Goal: Information Seeking & Learning: Learn about a topic

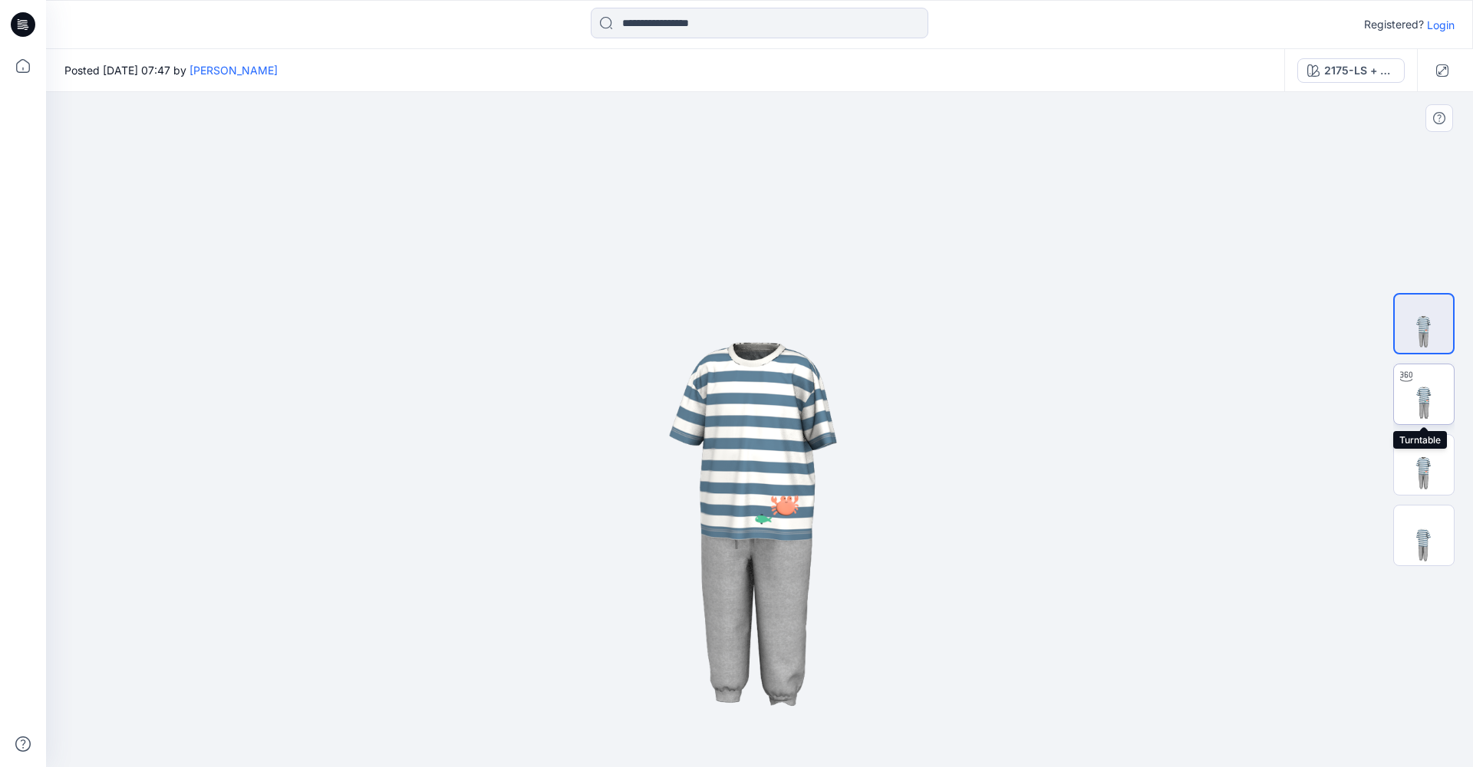
click at [1422, 391] on img at bounding box center [1424, 394] width 60 height 60
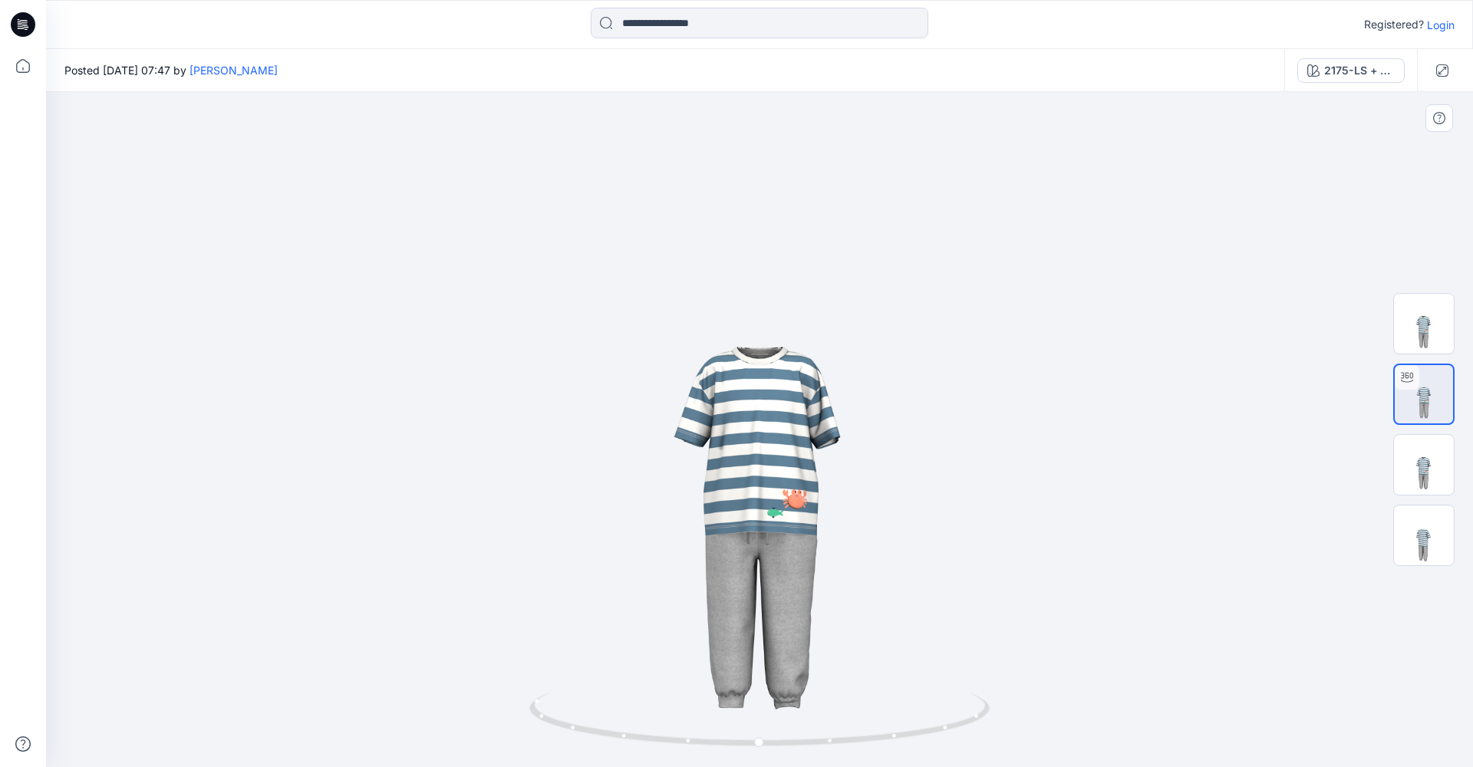
click at [1427, 498] on div at bounding box center [1423, 430] width 61 height 384
click at [1421, 472] on img at bounding box center [1424, 465] width 60 height 60
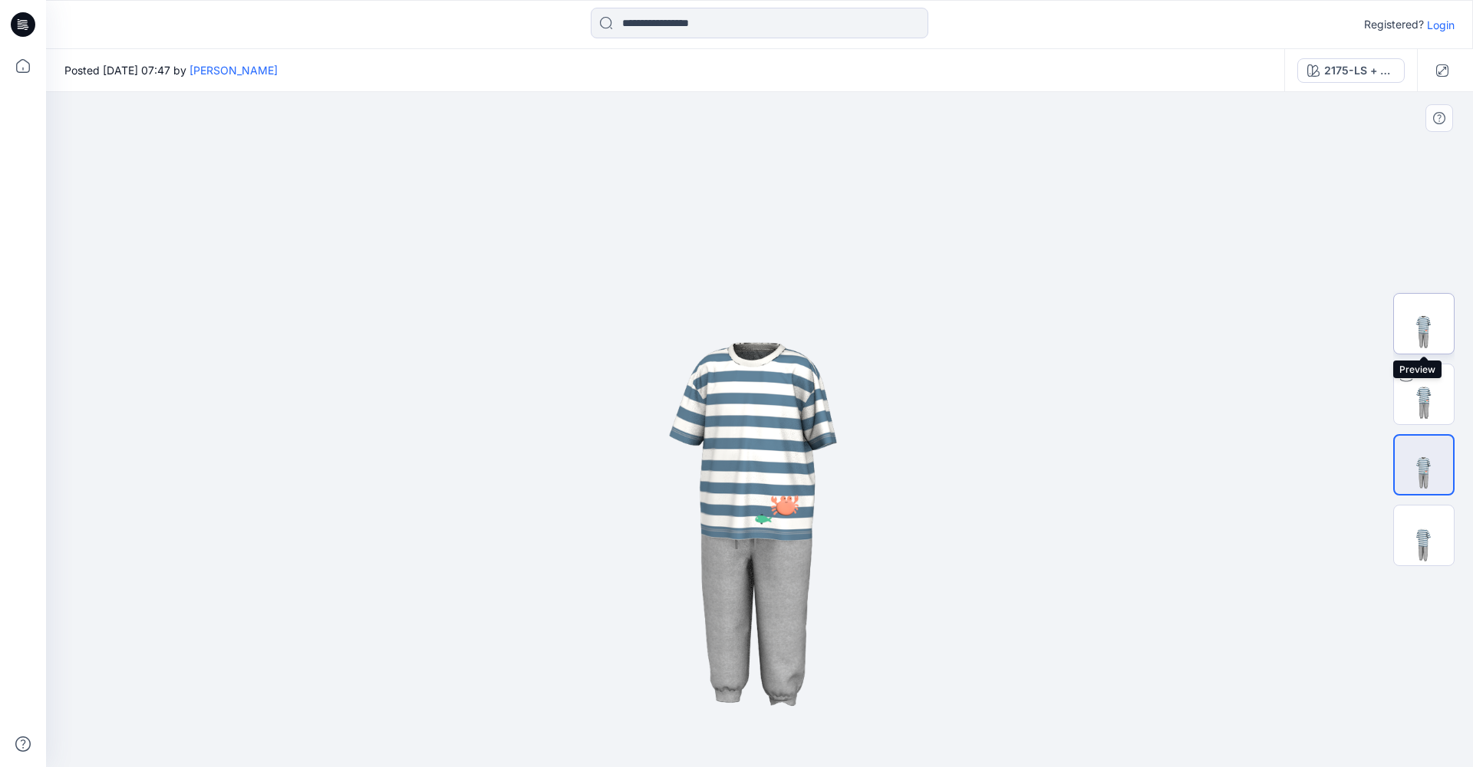
click at [1426, 334] on img at bounding box center [1424, 324] width 60 height 60
click at [1424, 413] on img at bounding box center [1424, 394] width 60 height 60
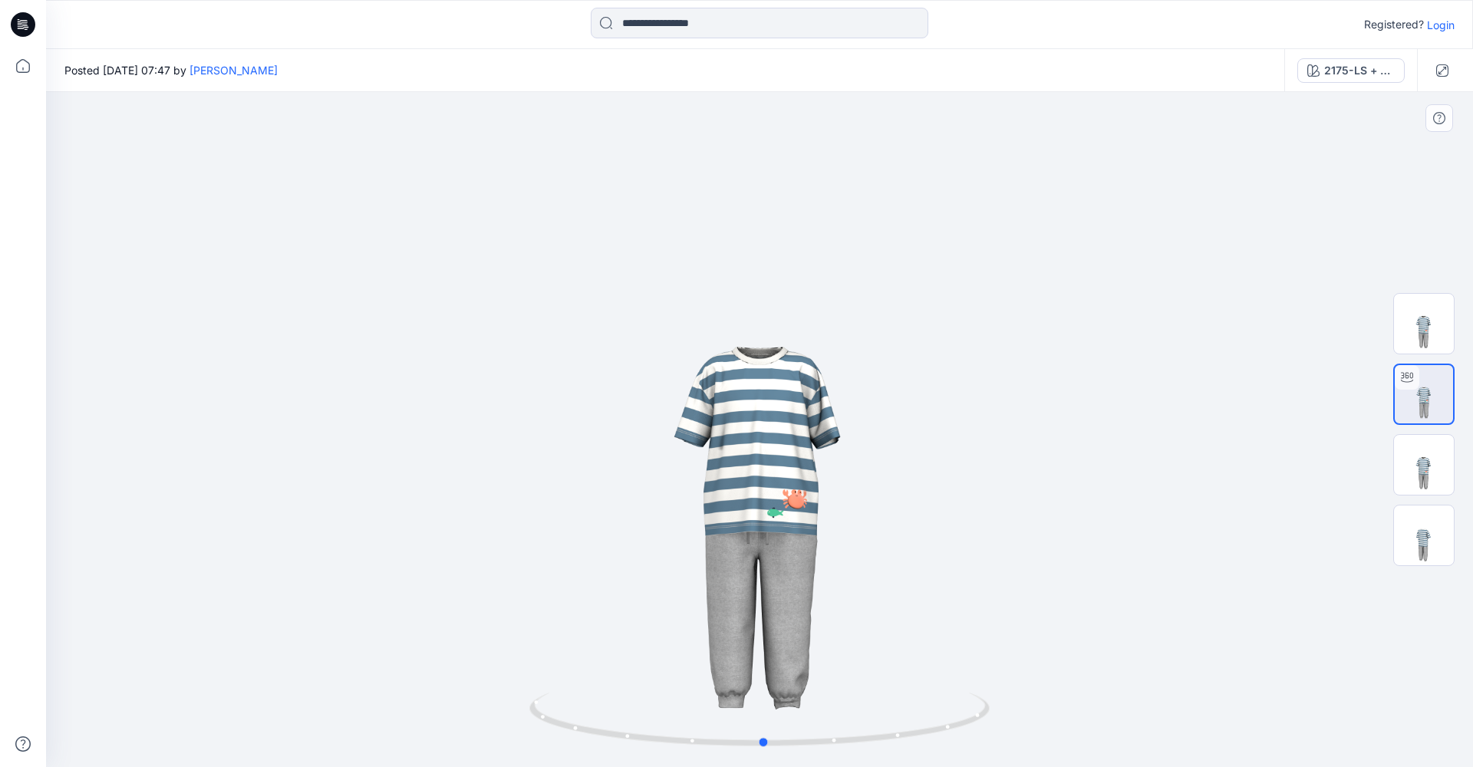
drag, startPoint x: 796, startPoint y: 542, endPoint x: 799, endPoint y: 663, distance: 121.3
click at [799, 663] on div at bounding box center [759, 429] width 1427 height 675
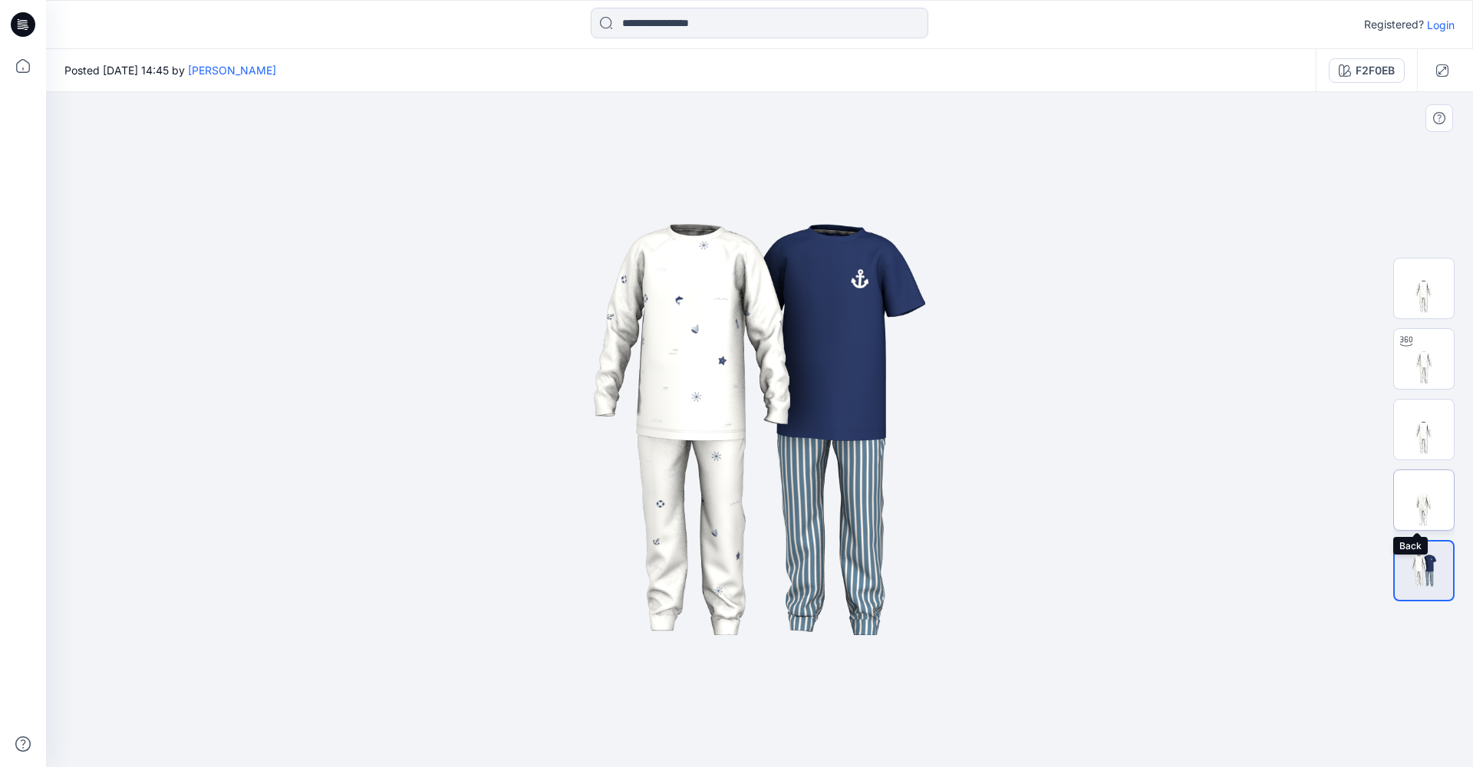
click at [1436, 491] on img at bounding box center [1424, 500] width 60 height 60
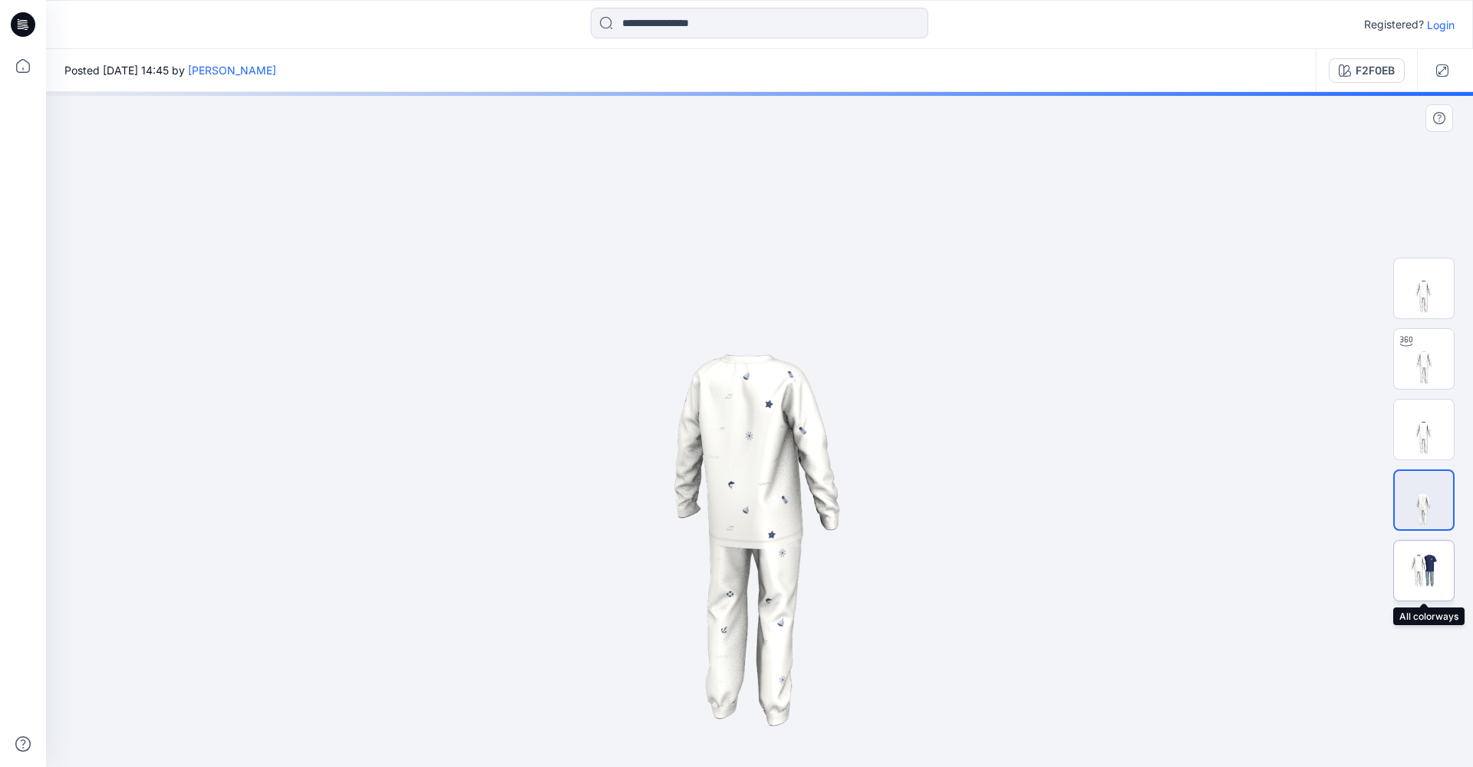
click at [1435, 583] on img at bounding box center [1424, 571] width 60 height 36
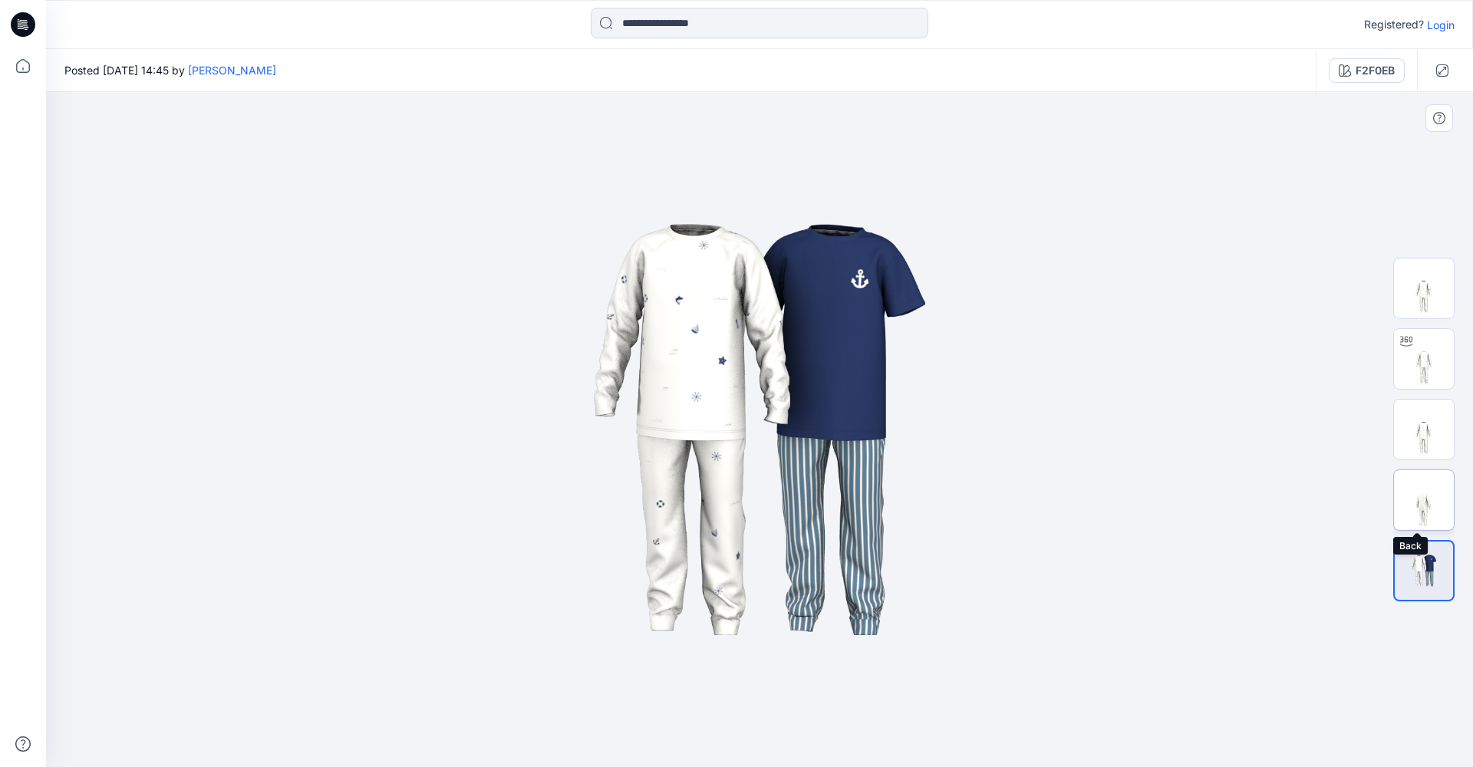
click at [1428, 504] on img at bounding box center [1424, 500] width 60 height 60
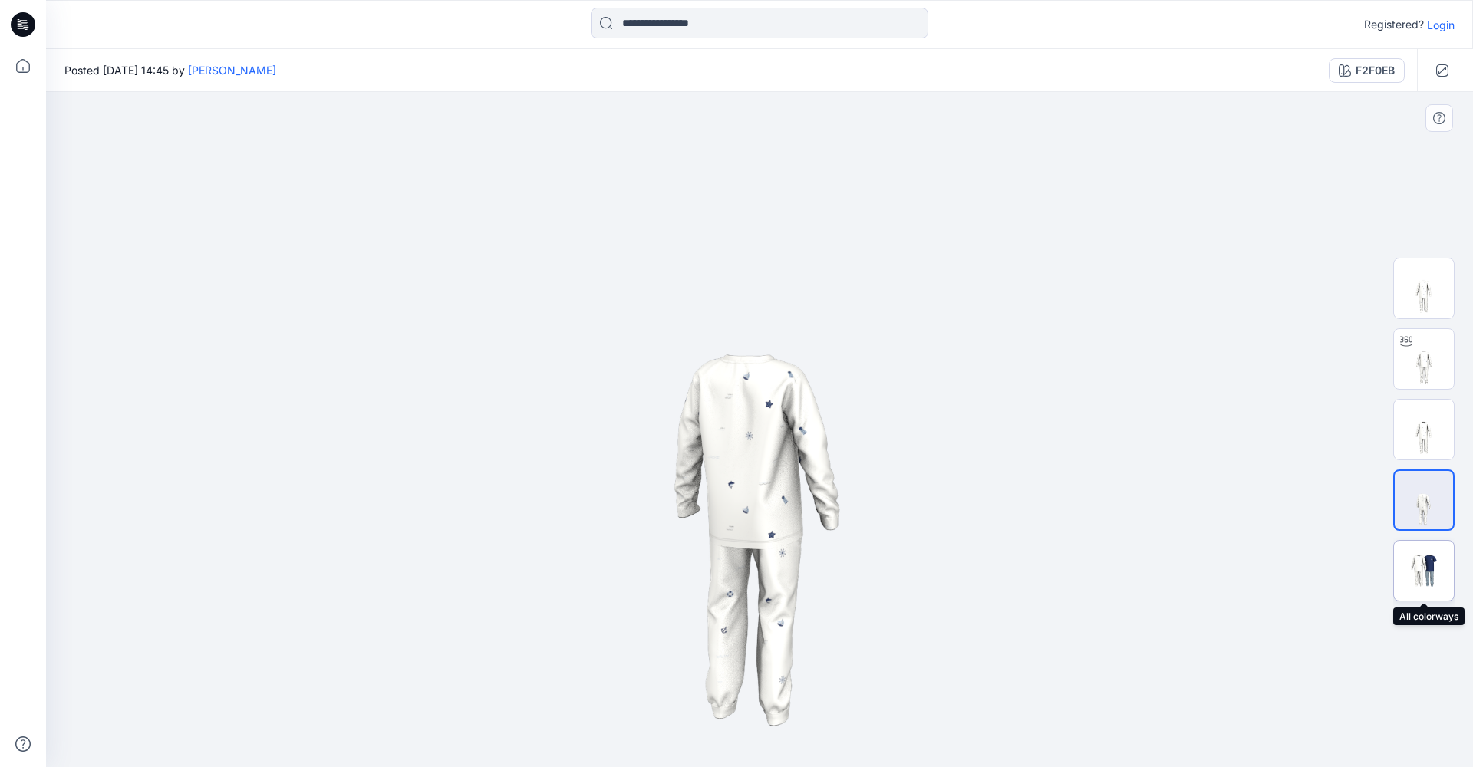
click at [1440, 591] on div at bounding box center [1423, 570] width 61 height 61
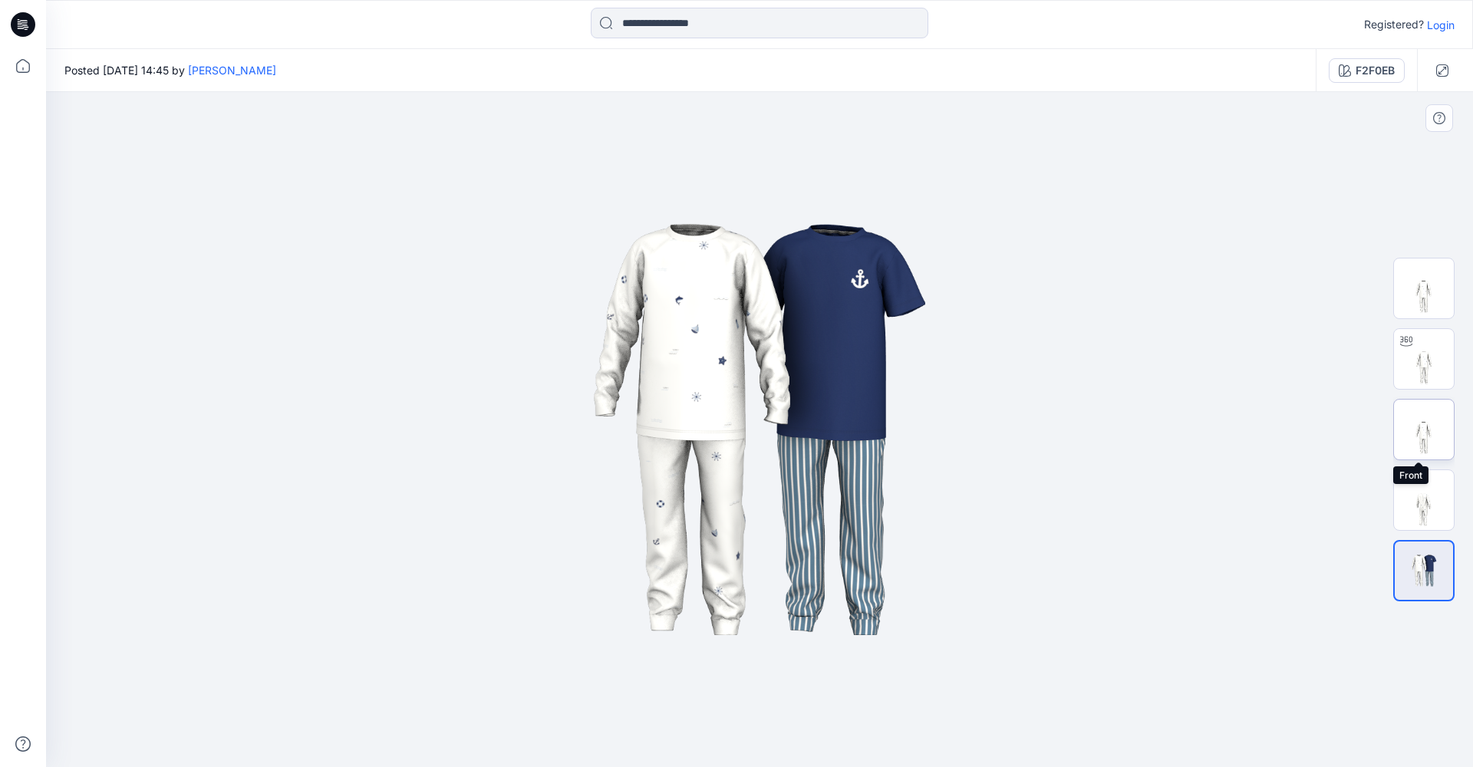
click at [1440, 431] on img at bounding box center [1424, 430] width 60 height 60
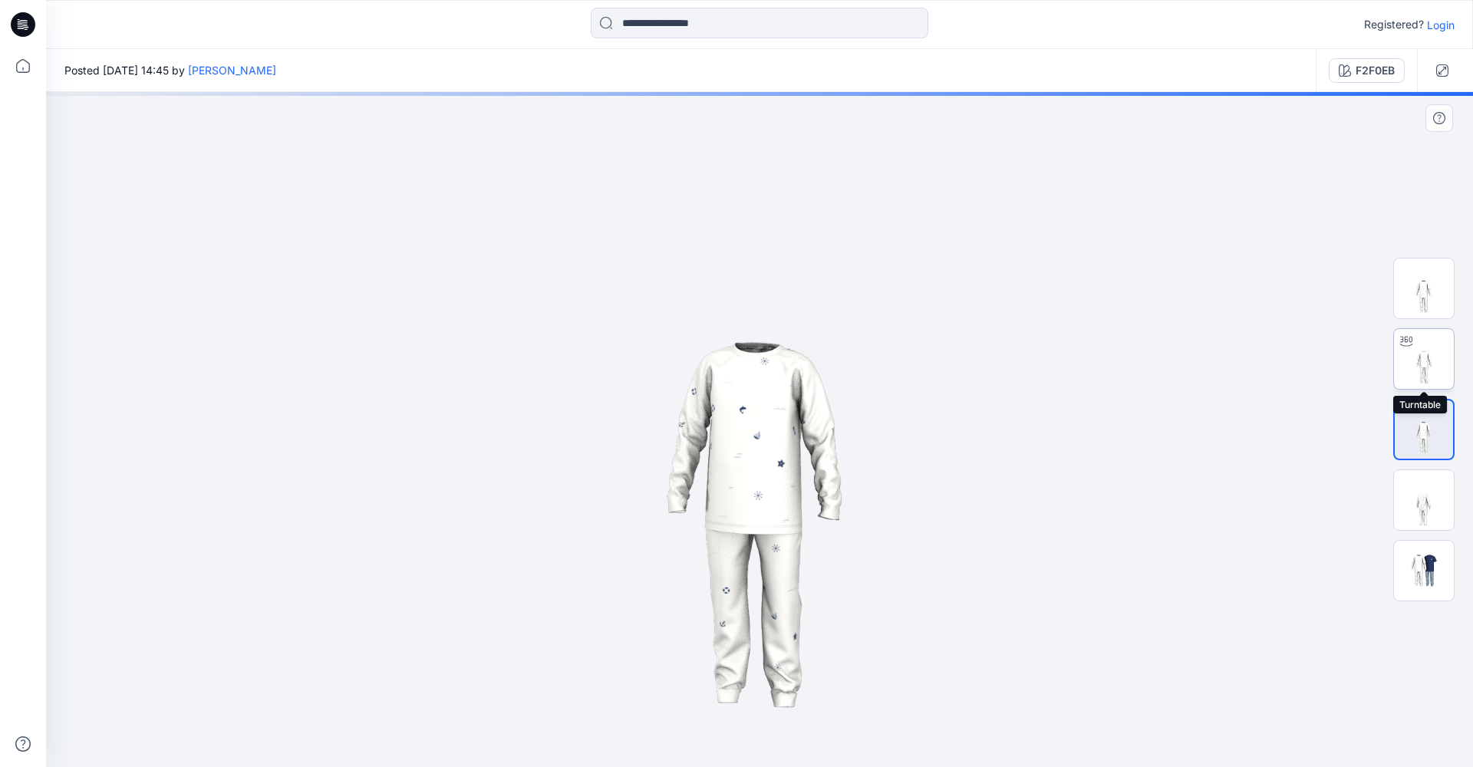
click at [1433, 368] on img at bounding box center [1424, 359] width 60 height 60
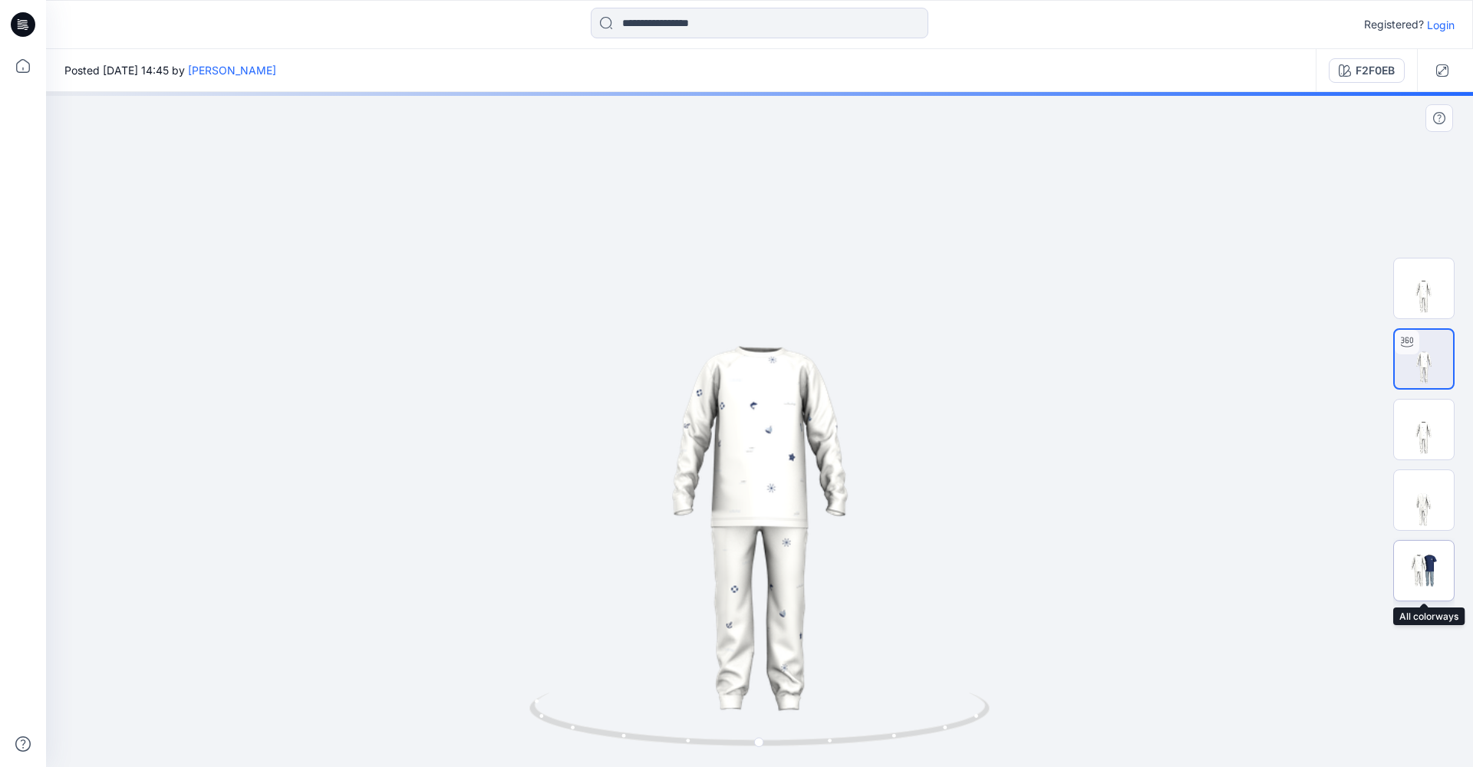
click at [1431, 573] on img at bounding box center [1424, 571] width 60 height 36
